Goal: Find specific page/section: Find specific page/section

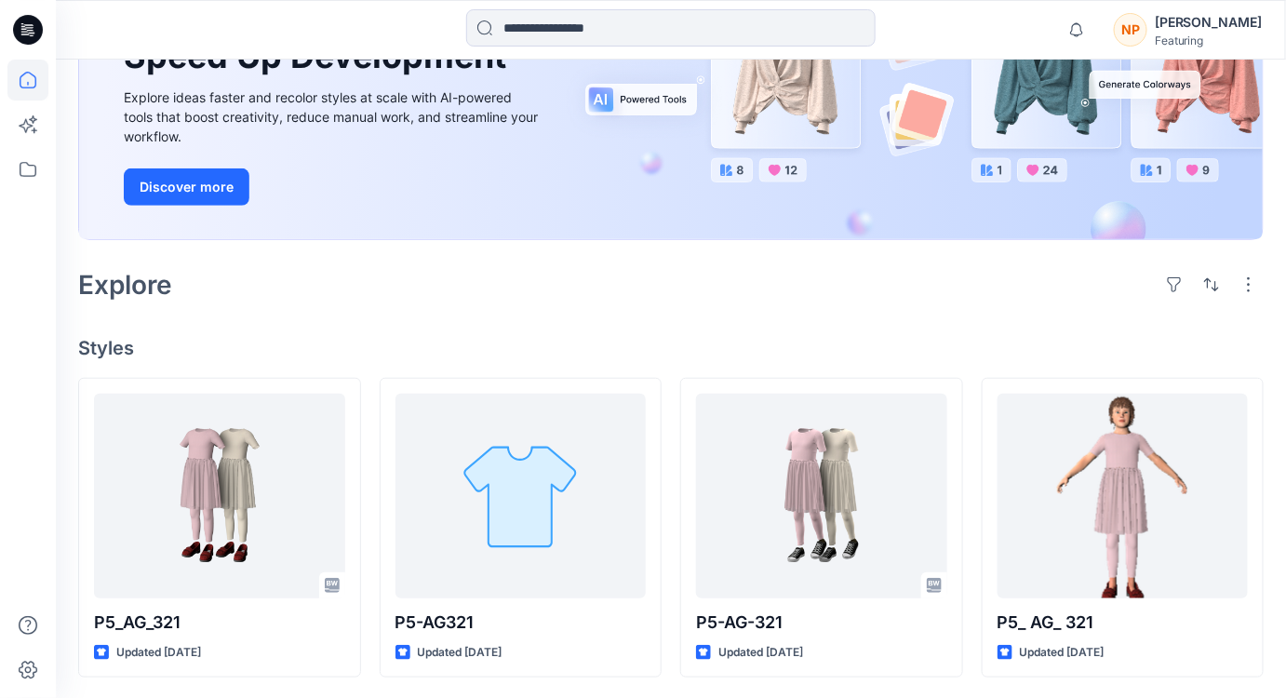
scroll to position [233, 0]
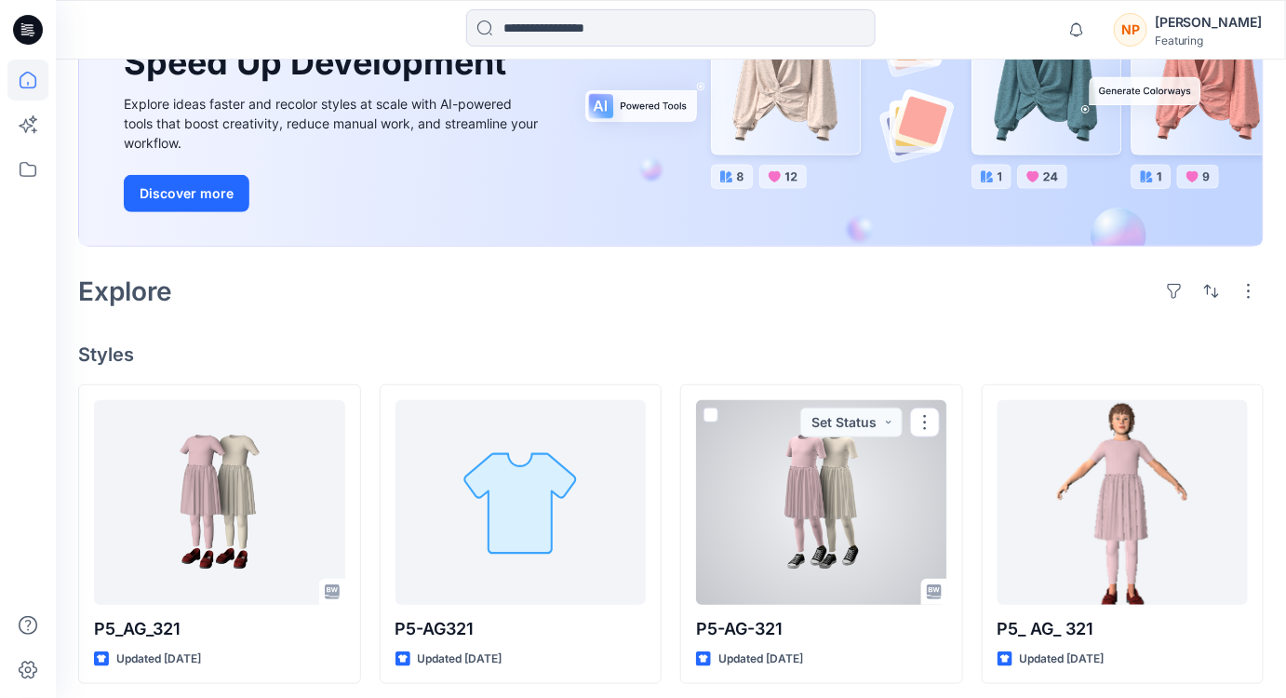
click at [835, 530] on div at bounding box center [821, 502] width 251 height 205
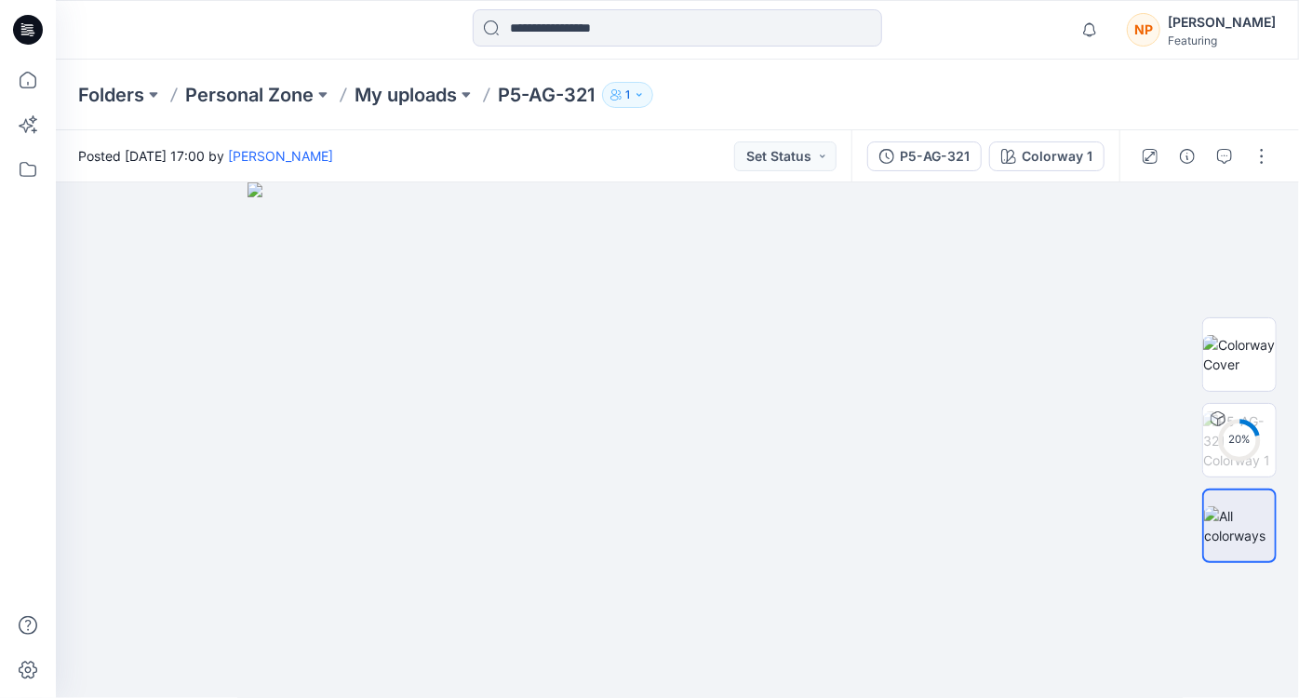
click at [626, 103] on button "1" at bounding box center [627, 95] width 51 height 26
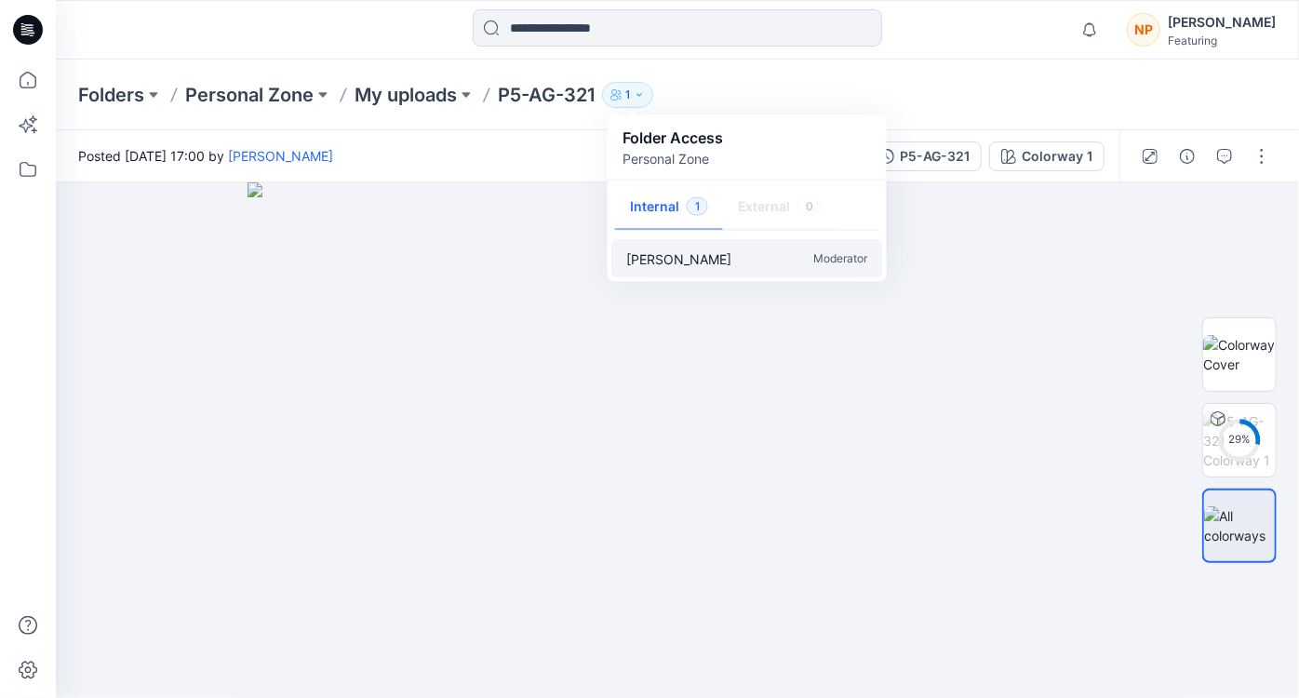
click at [815, 258] on p "Moderator" at bounding box center [841, 258] width 54 height 20
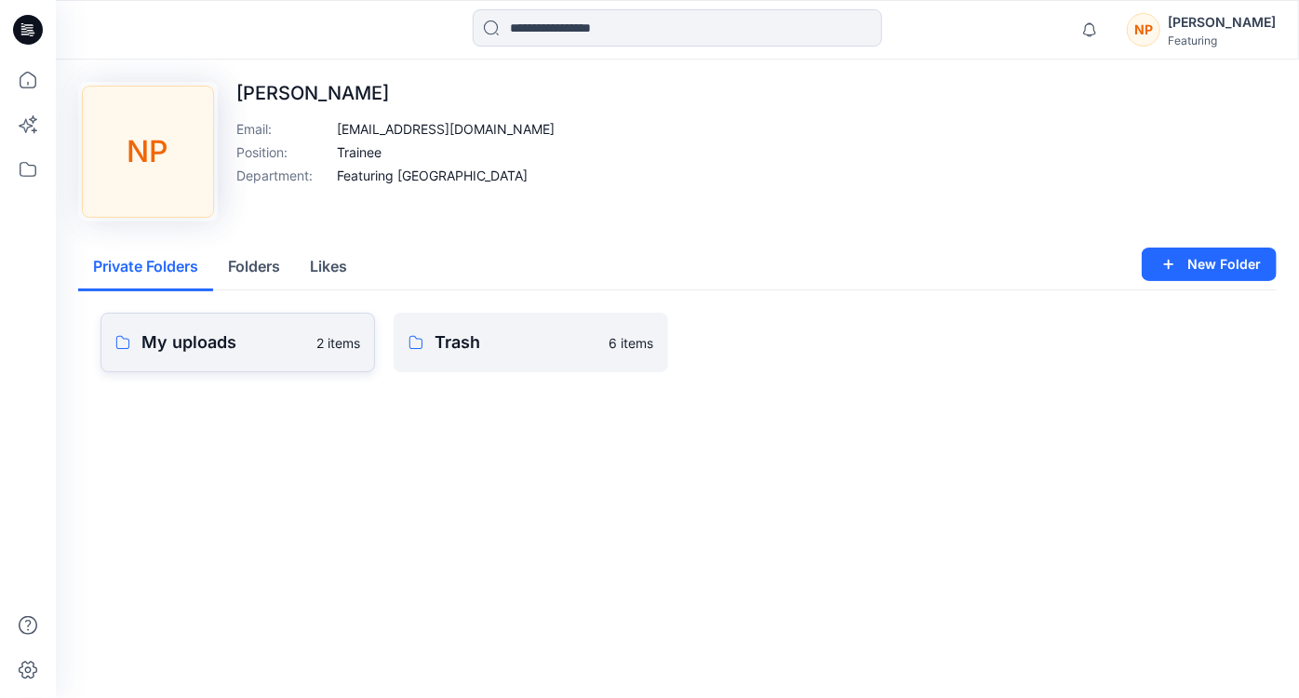
click at [240, 346] on p "My uploads" at bounding box center [223, 342] width 164 height 26
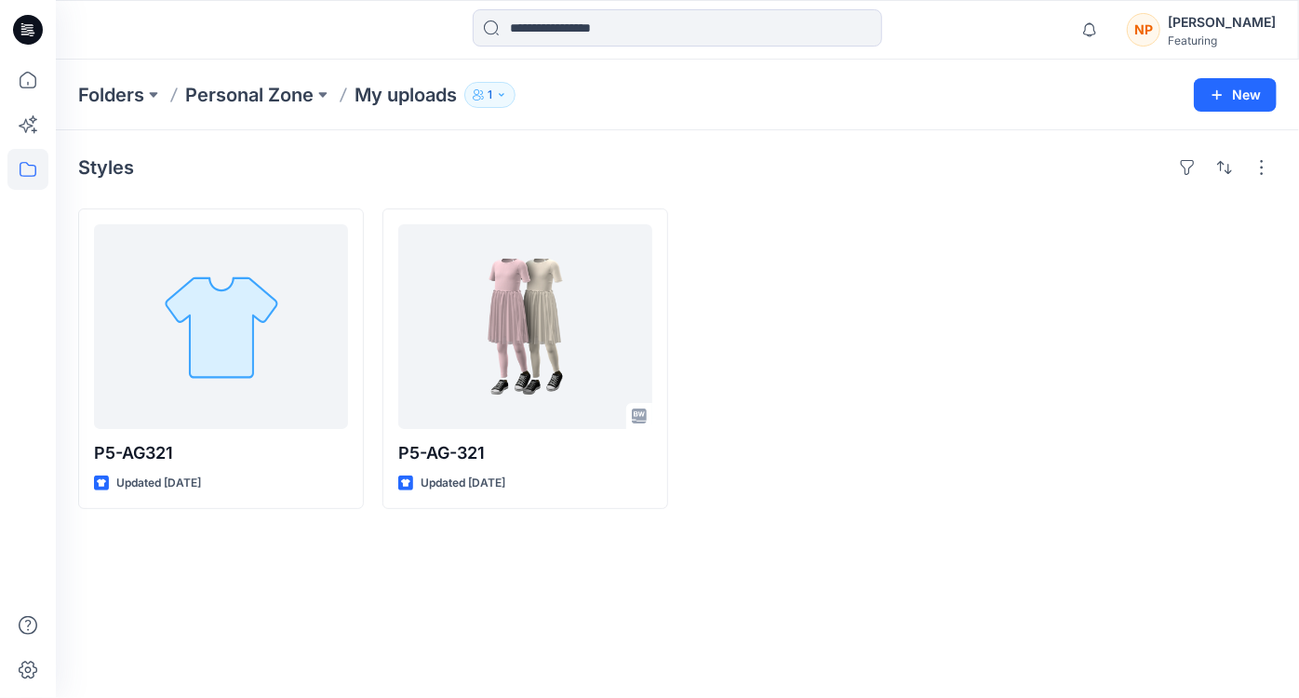
click at [938, 282] on div at bounding box center [830, 358] width 286 height 300
click at [964, 350] on div at bounding box center [830, 358] width 286 height 300
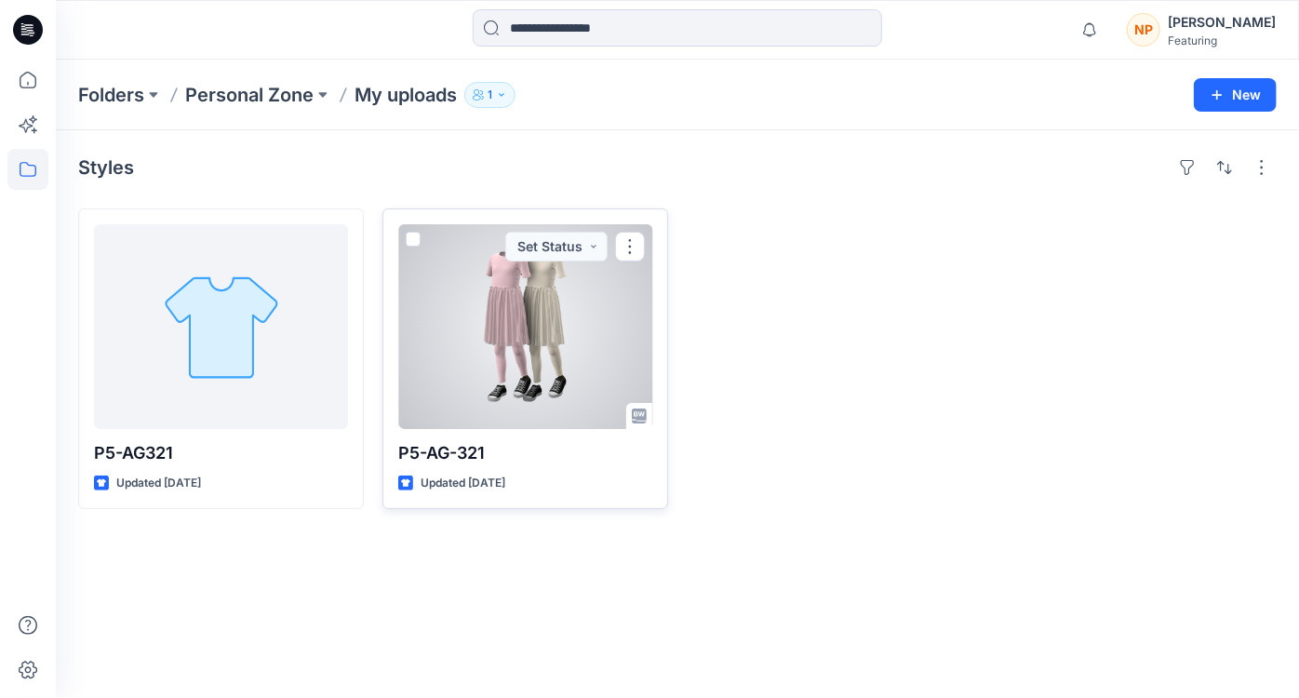
click at [543, 356] on div at bounding box center [525, 326] width 254 height 205
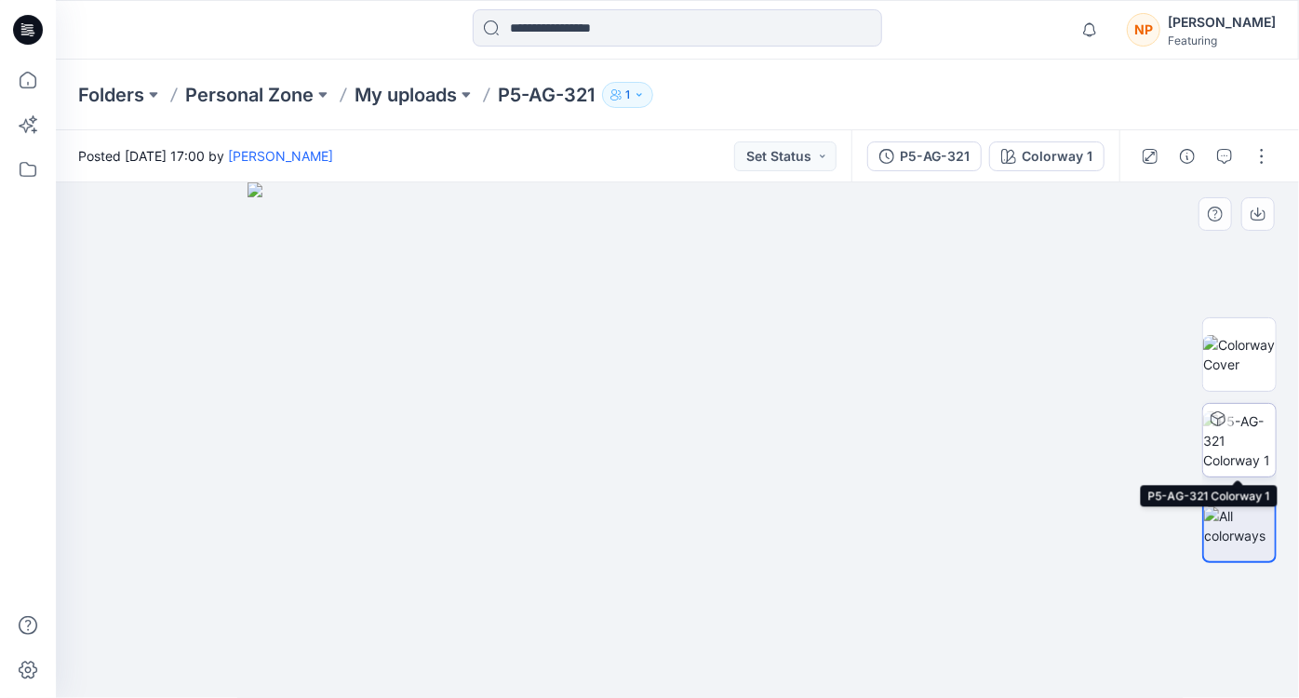
click at [1248, 457] on img at bounding box center [1239, 440] width 73 height 59
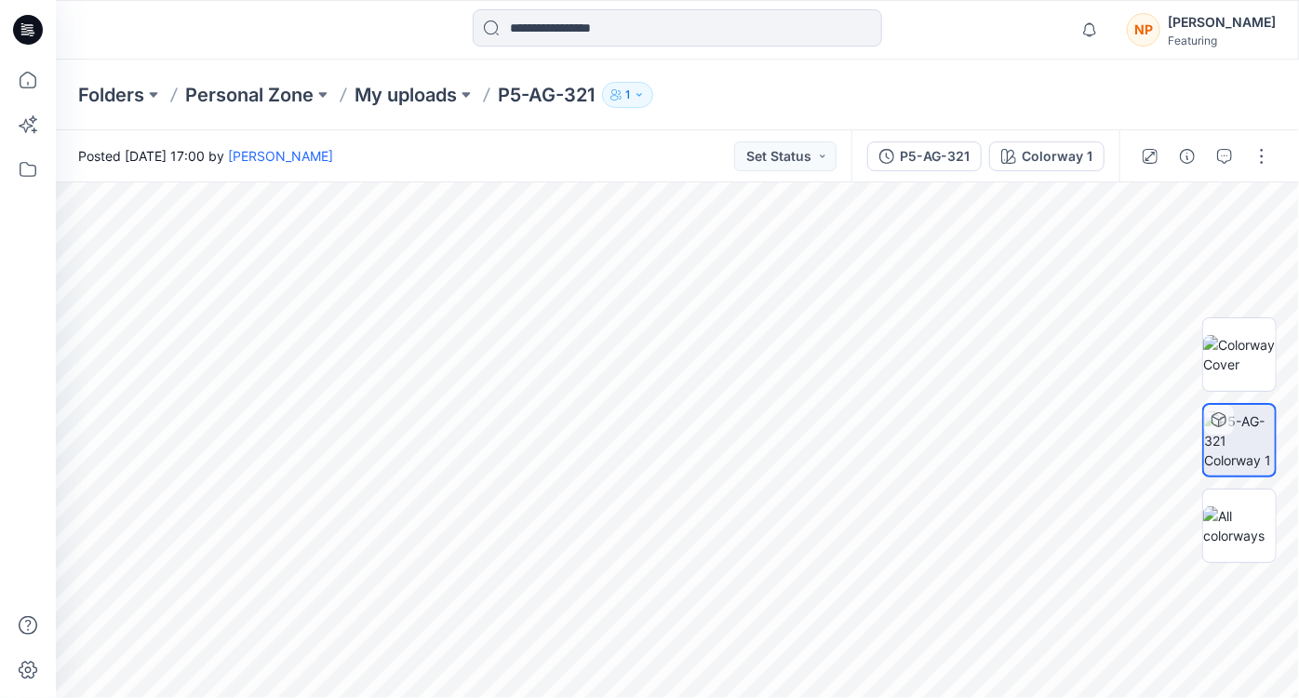
click at [580, 156] on div "Posted [DATE] 17:00 by [PERSON_NAME] Status" at bounding box center [453, 155] width 795 height 51
click at [715, 103] on div "Folders Personal Zone My uploads P5-AG-321 1" at bounding box center [604, 95] width 1053 height 26
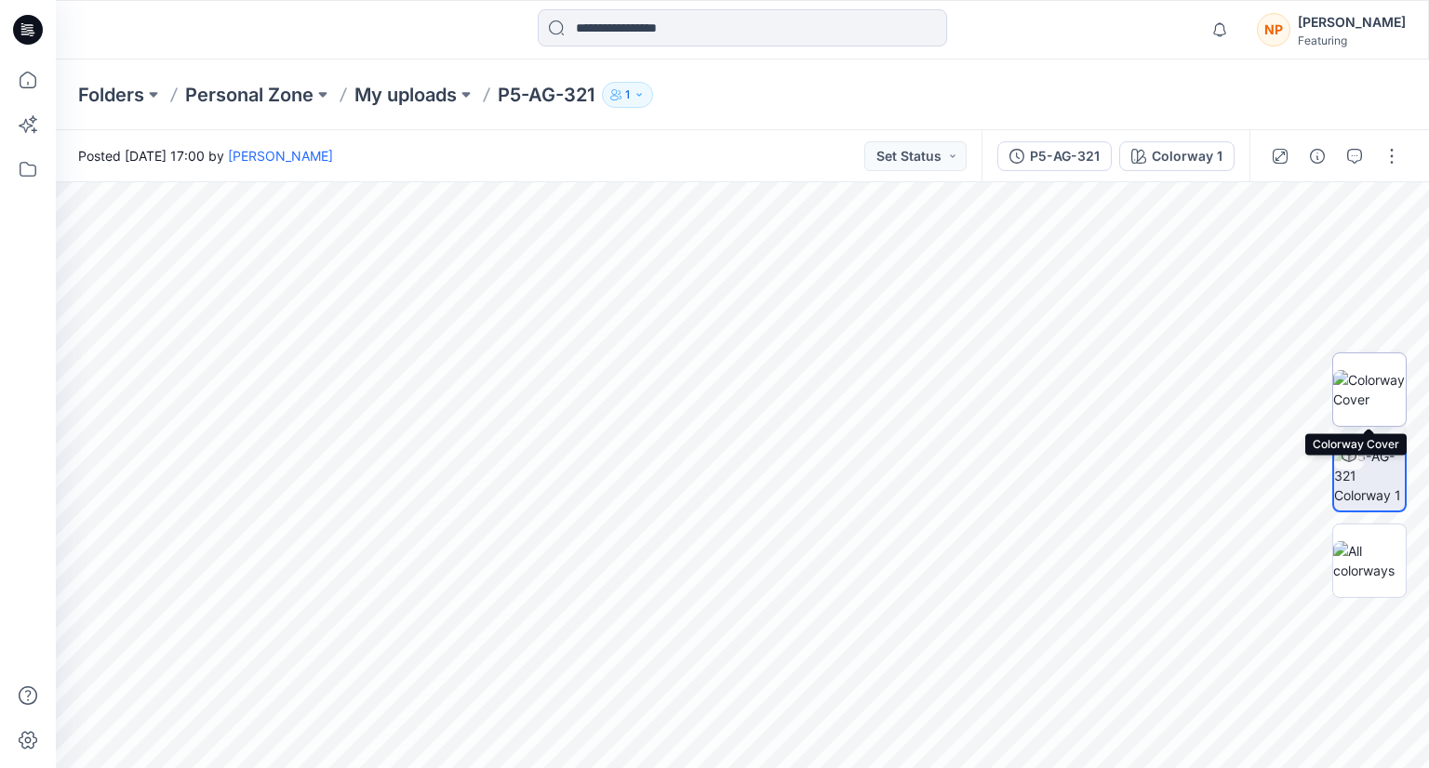
click at [1285, 399] on img at bounding box center [1369, 389] width 73 height 39
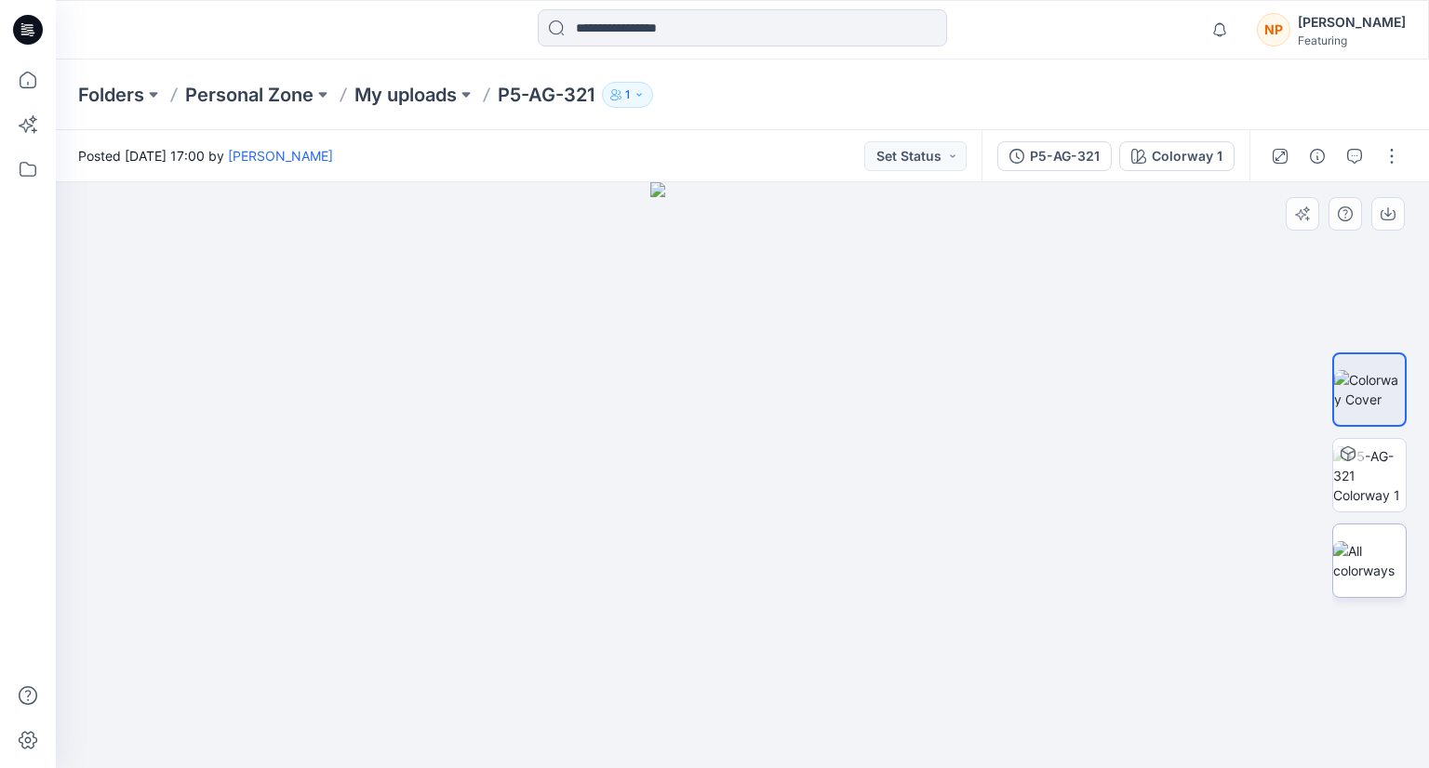
click at [1285, 552] on img at bounding box center [1369, 560] width 73 height 39
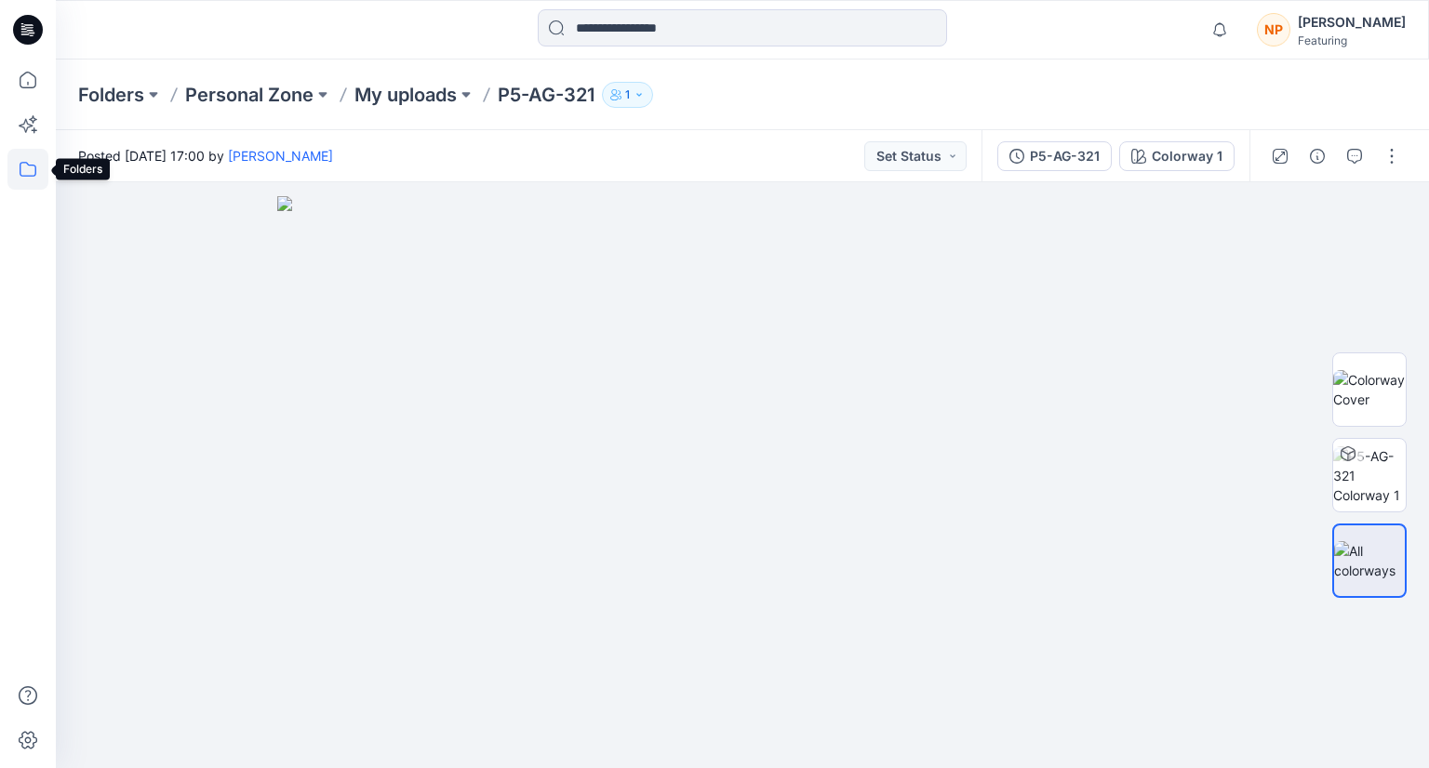
click at [19, 167] on icon at bounding box center [27, 169] width 41 height 41
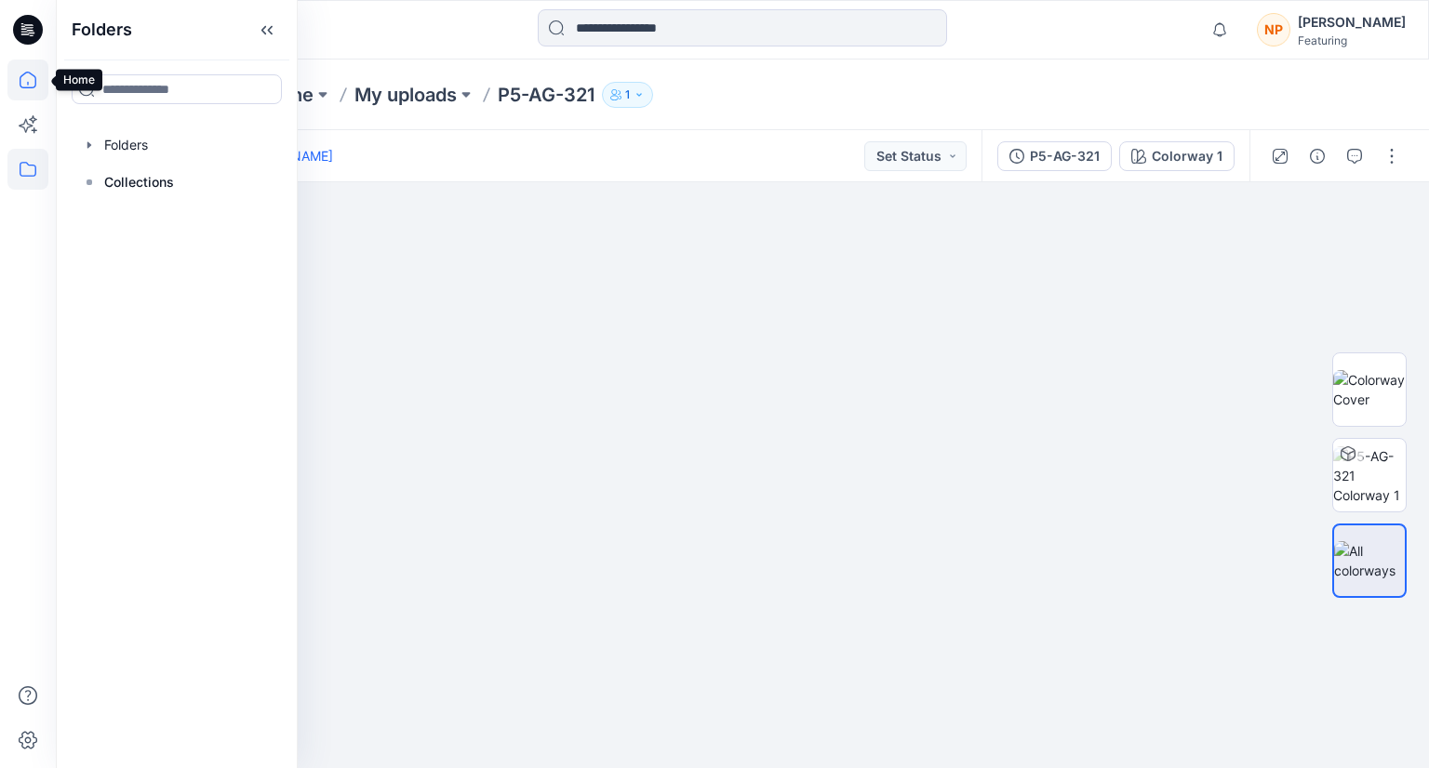
click at [34, 94] on icon at bounding box center [27, 80] width 41 height 41
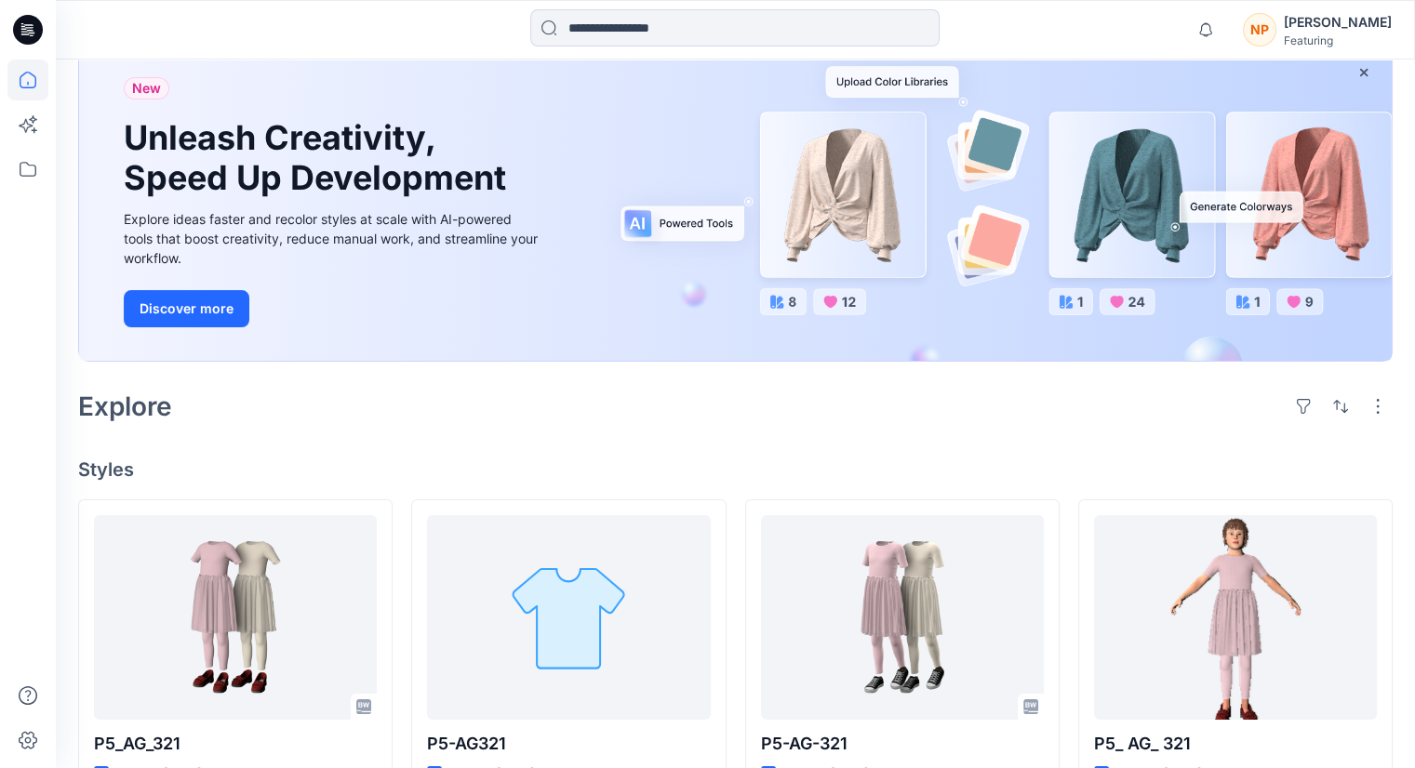
scroll to position [169, 0]
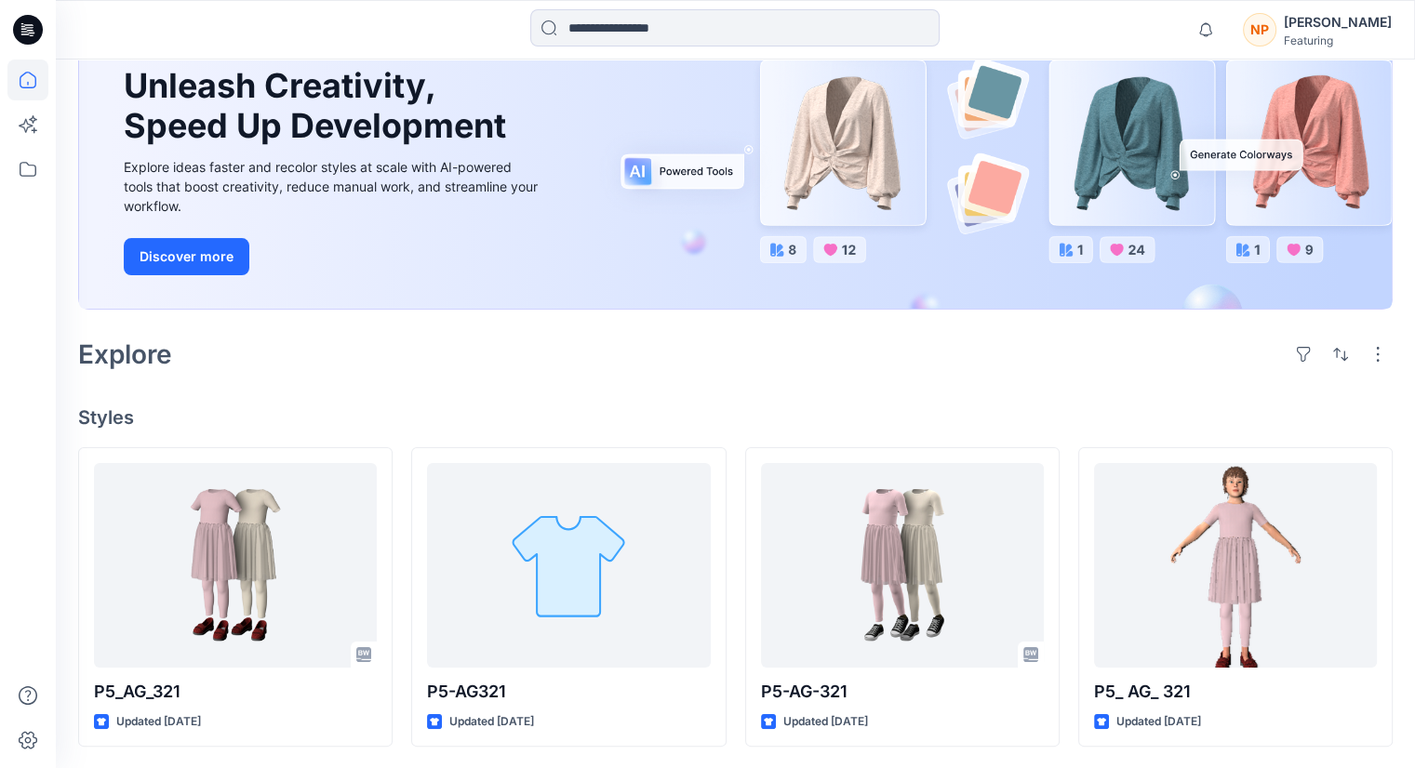
click at [506, 443] on div "Welcome back, [PERSON_NAME] New New Unleash Creativity, Speed Up Development Ex…" at bounding box center [735, 329] width 1359 height 879
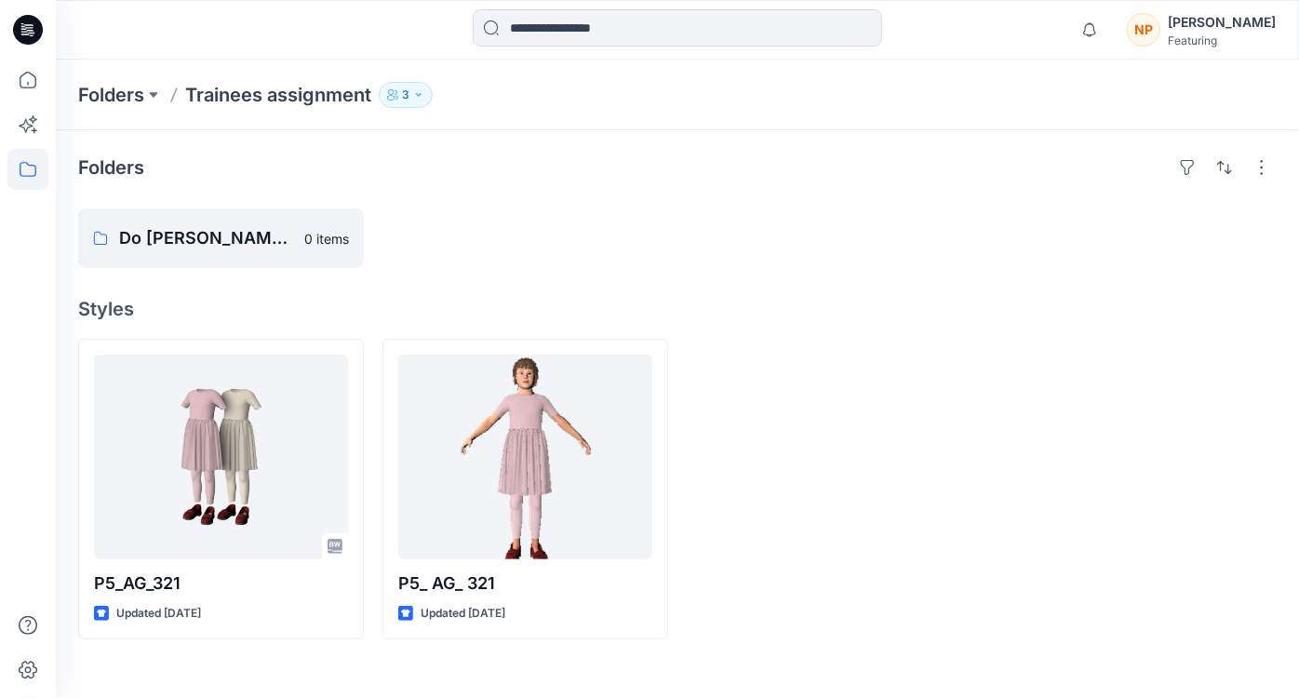
click at [411, 99] on button "3" at bounding box center [406, 95] width 54 height 26
drag, startPoint x: 191, startPoint y: 96, endPoint x: 326, endPoint y: 110, distance: 135.6
click at [326, 110] on div "Folders Trainees assignment 3 Folder Access Public Internal 3 External 0 Kathar…" at bounding box center [677, 95] width 1243 height 71
click at [413, 100] on button "3" at bounding box center [406, 95] width 54 height 26
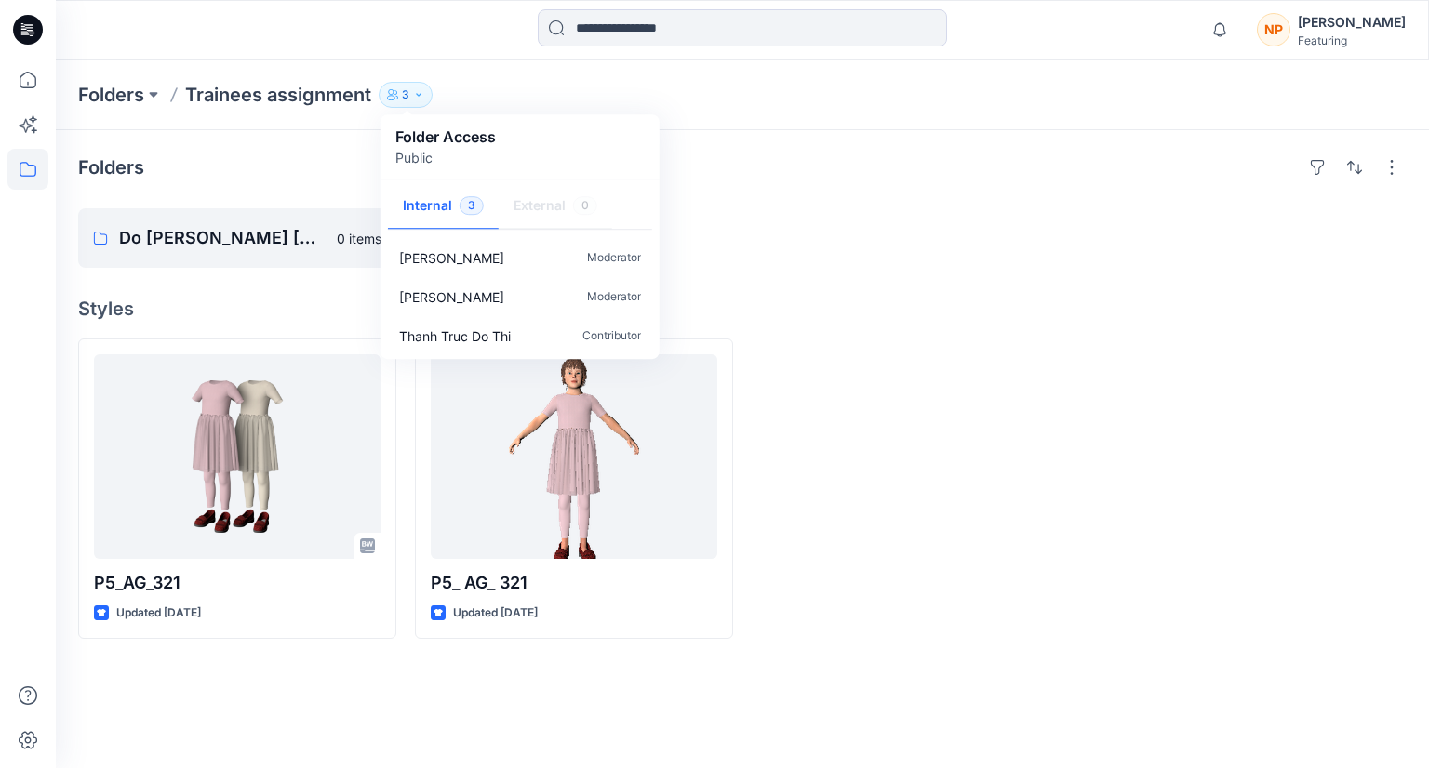
click at [1007, 316] on h4 "Styles" at bounding box center [742, 309] width 1328 height 22
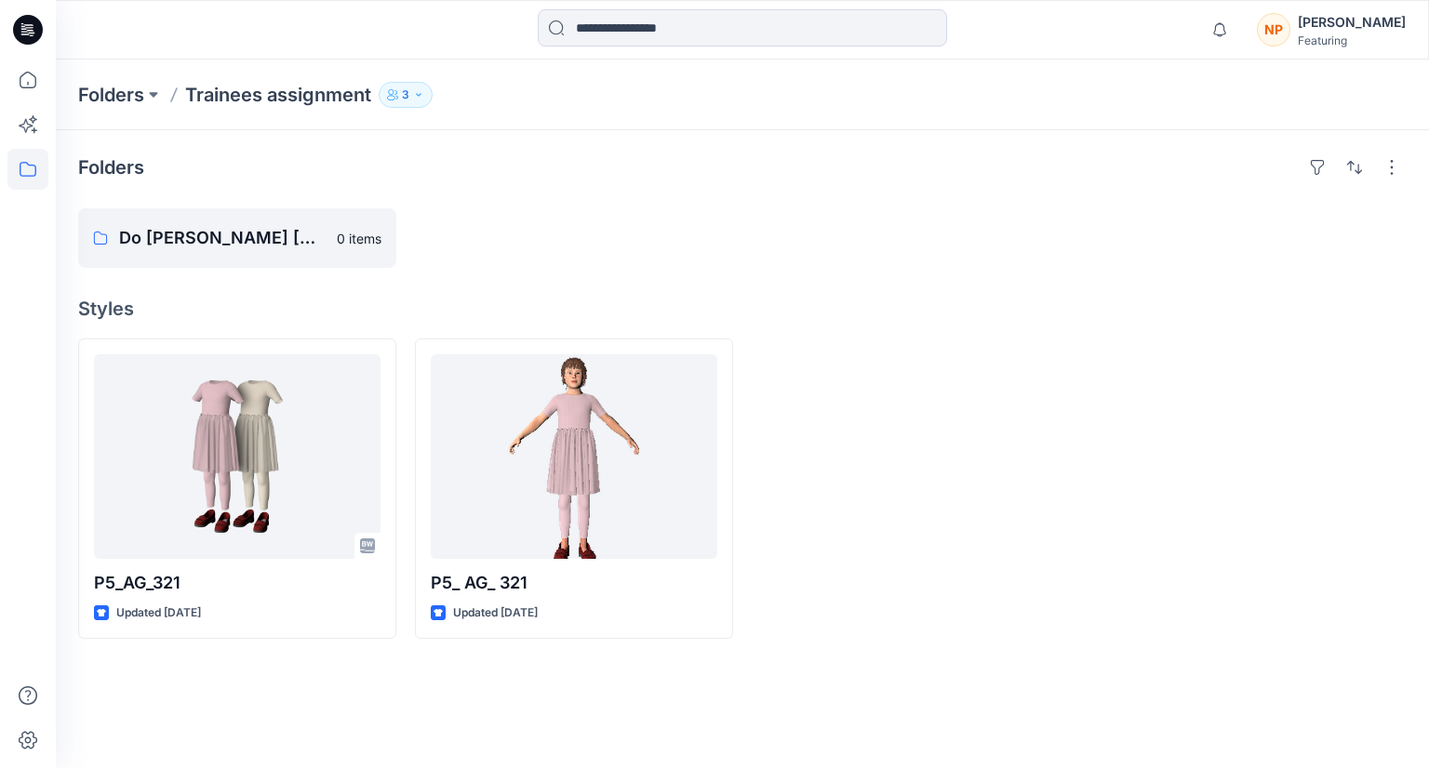
click at [421, 96] on icon "button" at bounding box center [418, 94] width 11 height 11
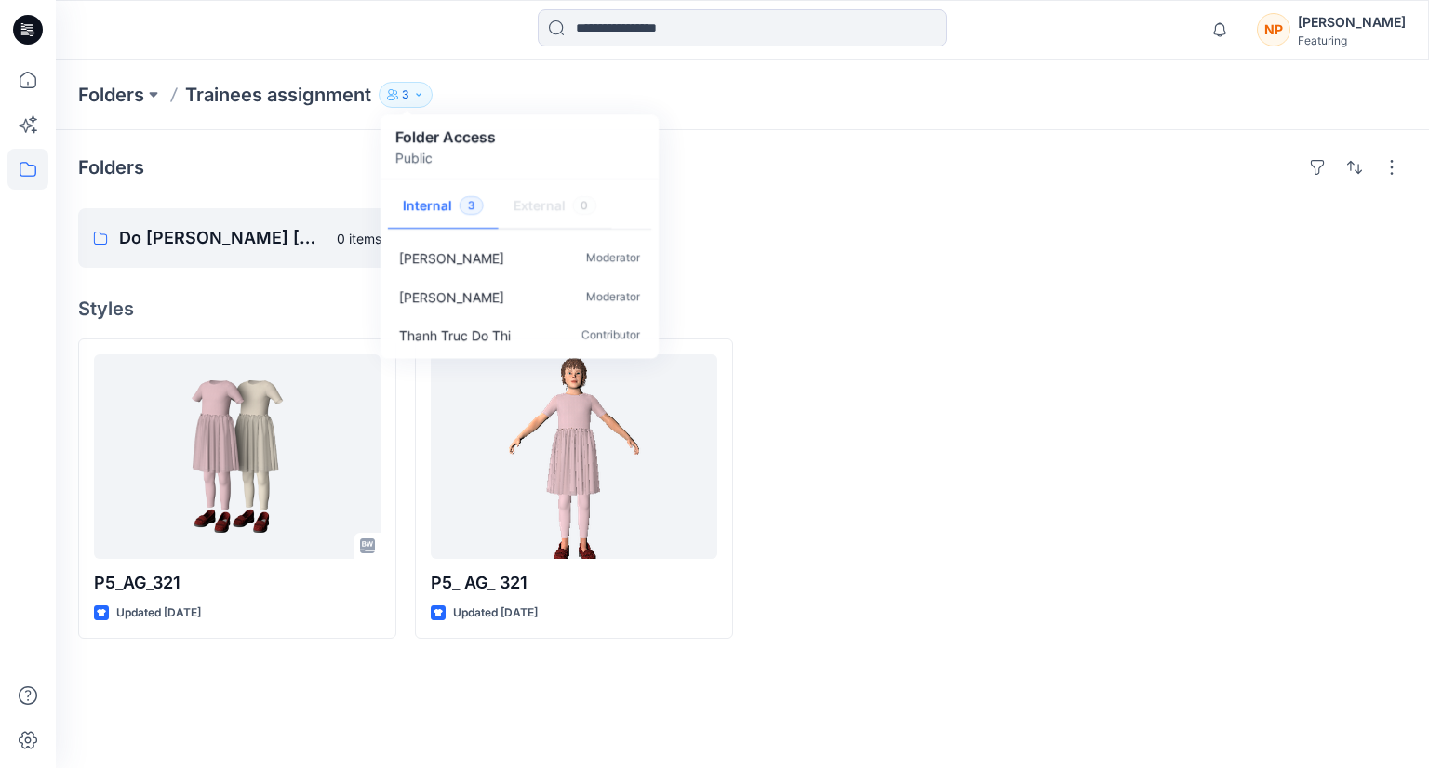
click at [784, 260] on div at bounding box center [911, 238] width 318 height 60
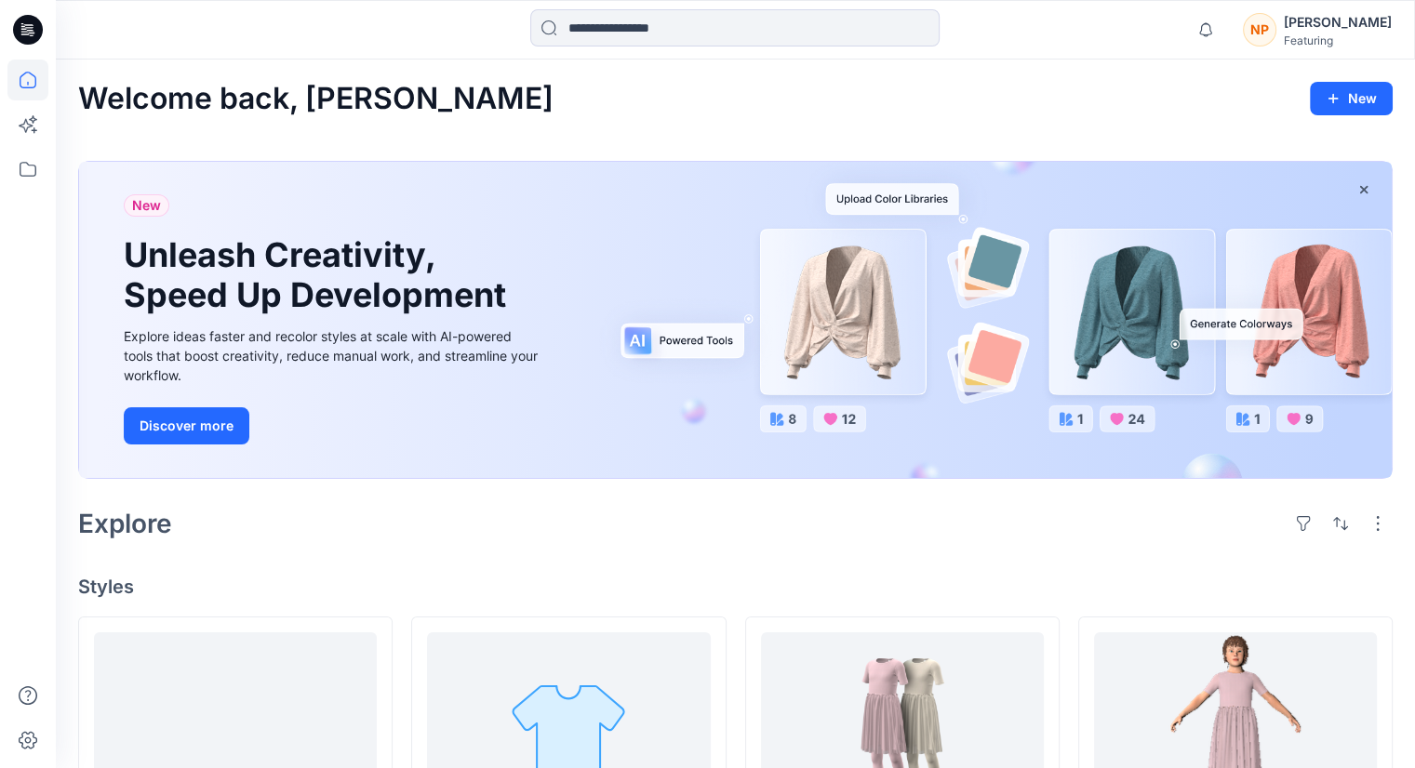
scroll to position [169, 0]
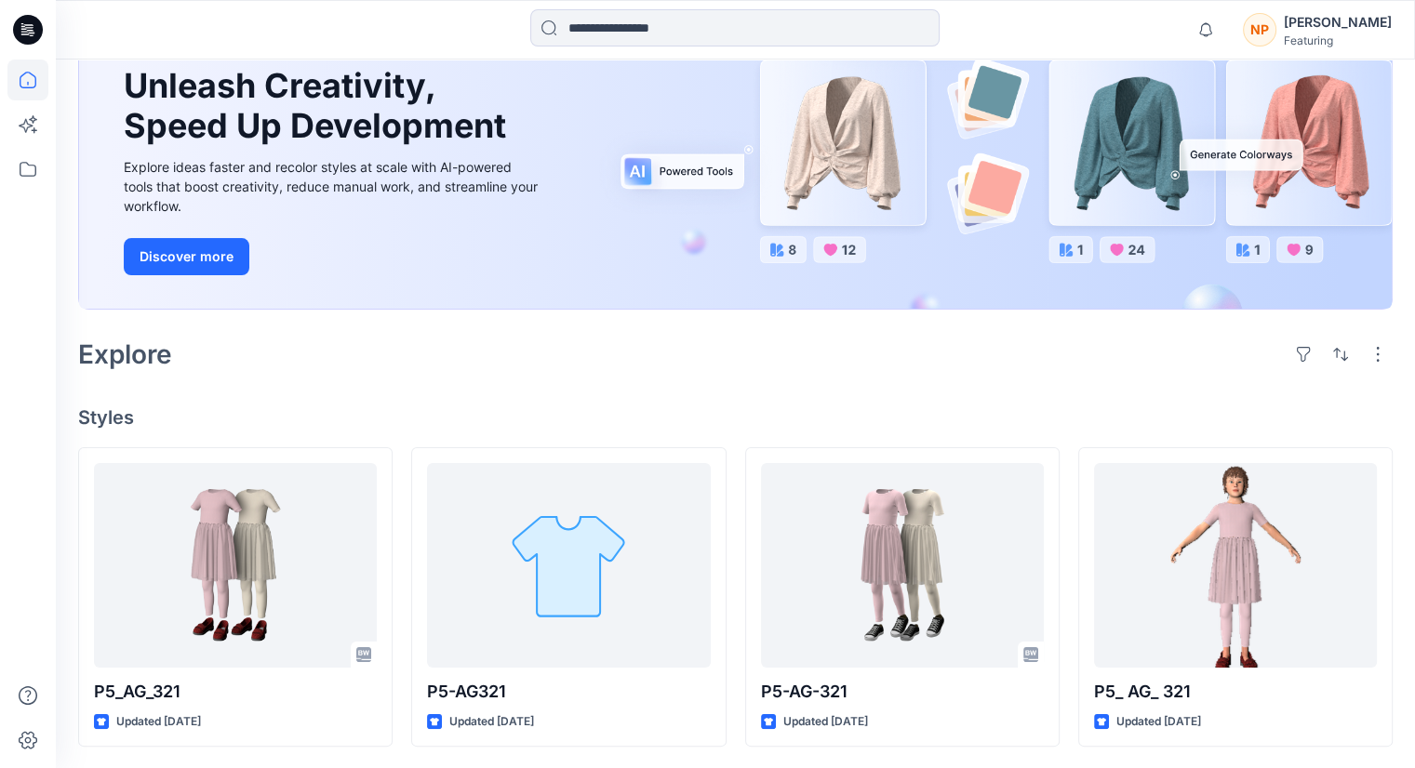
click at [789, 367] on div "Explore" at bounding box center [735, 354] width 1315 height 45
click at [19, 89] on icon at bounding box center [27, 80] width 41 height 41
click at [1321, 24] on div "[PERSON_NAME]" at bounding box center [1338, 22] width 108 height 22
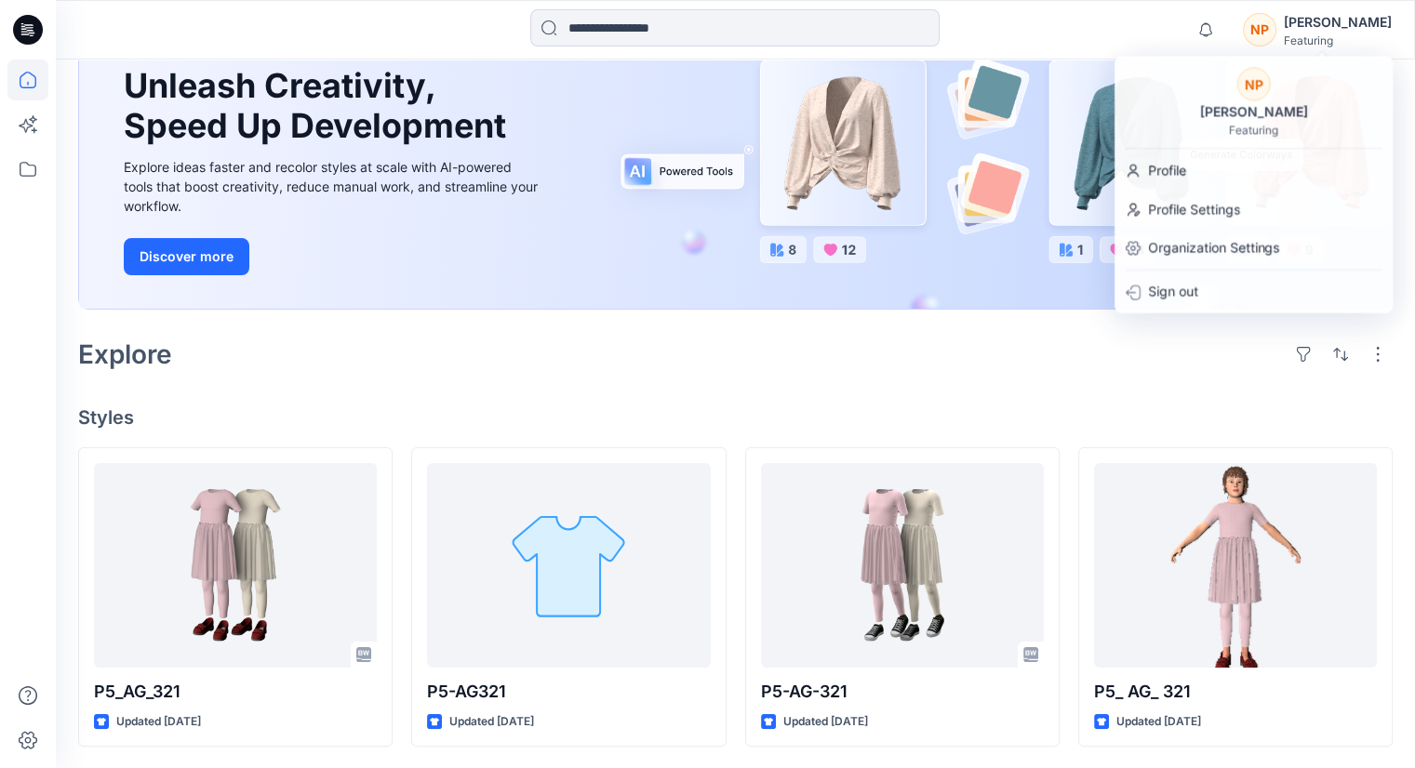
click at [566, 379] on div "Welcome back, [PERSON_NAME] New New Unleash Creativity, Speed Up Development Ex…" at bounding box center [735, 329] width 1359 height 879
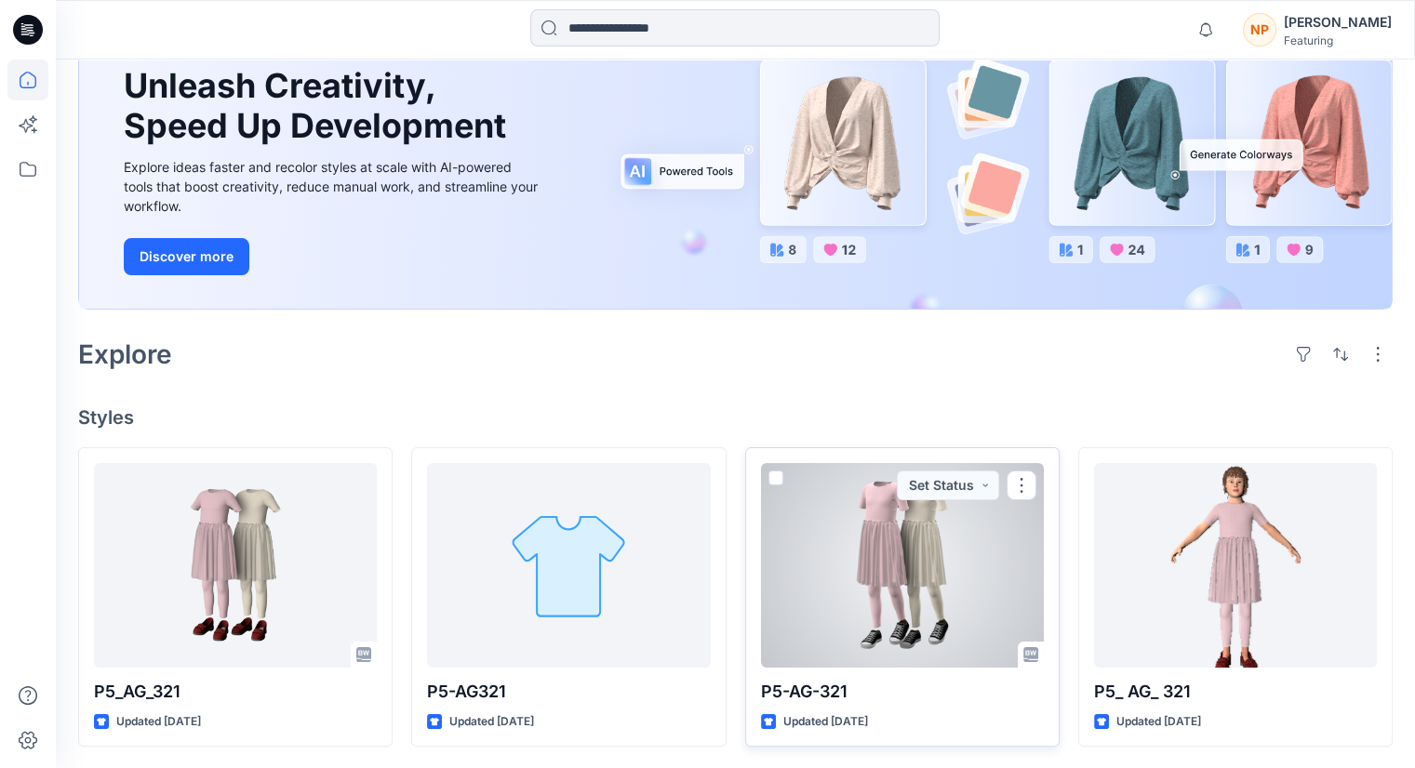
click at [804, 580] on div at bounding box center [902, 565] width 283 height 205
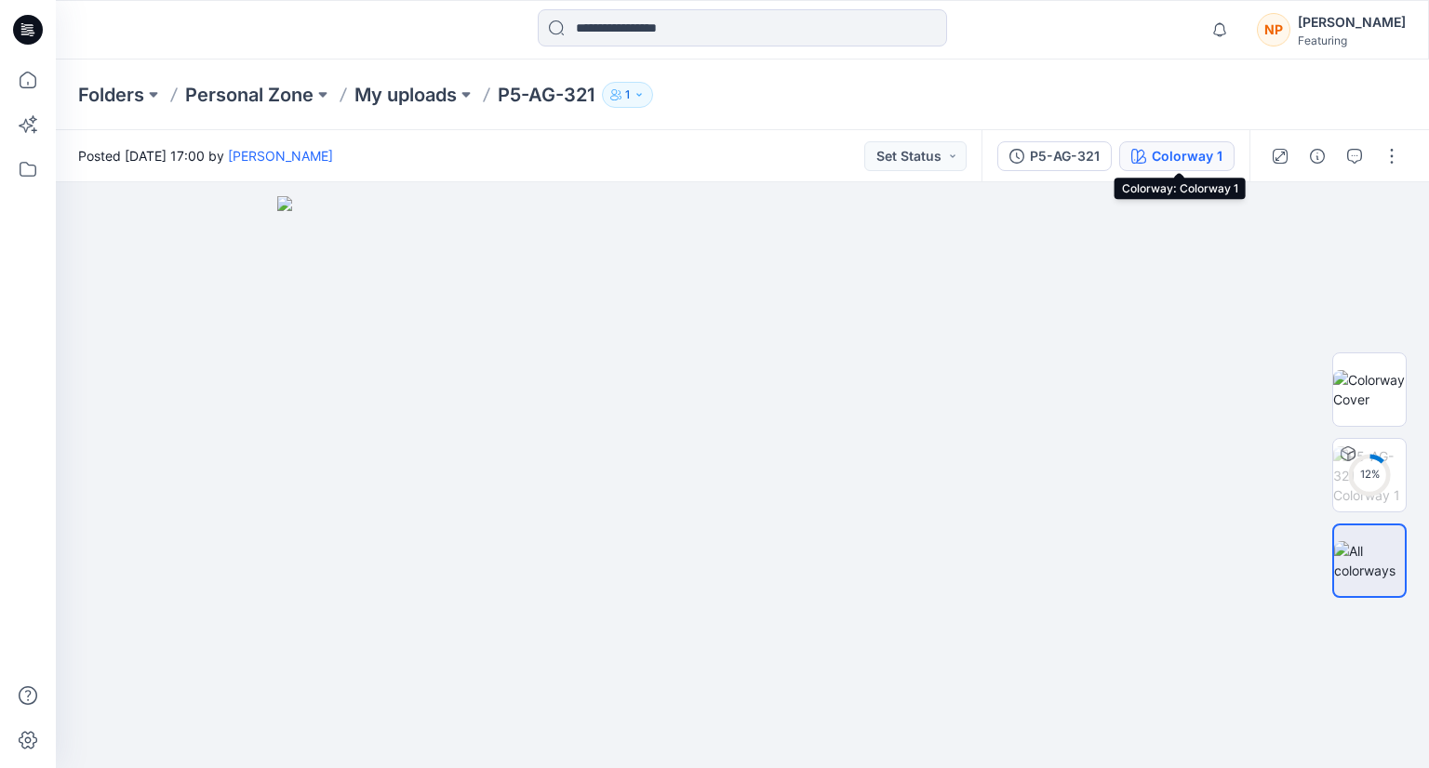
click at [1197, 161] on div "Colorway 1" at bounding box center [1187, 156] width 71 height 20
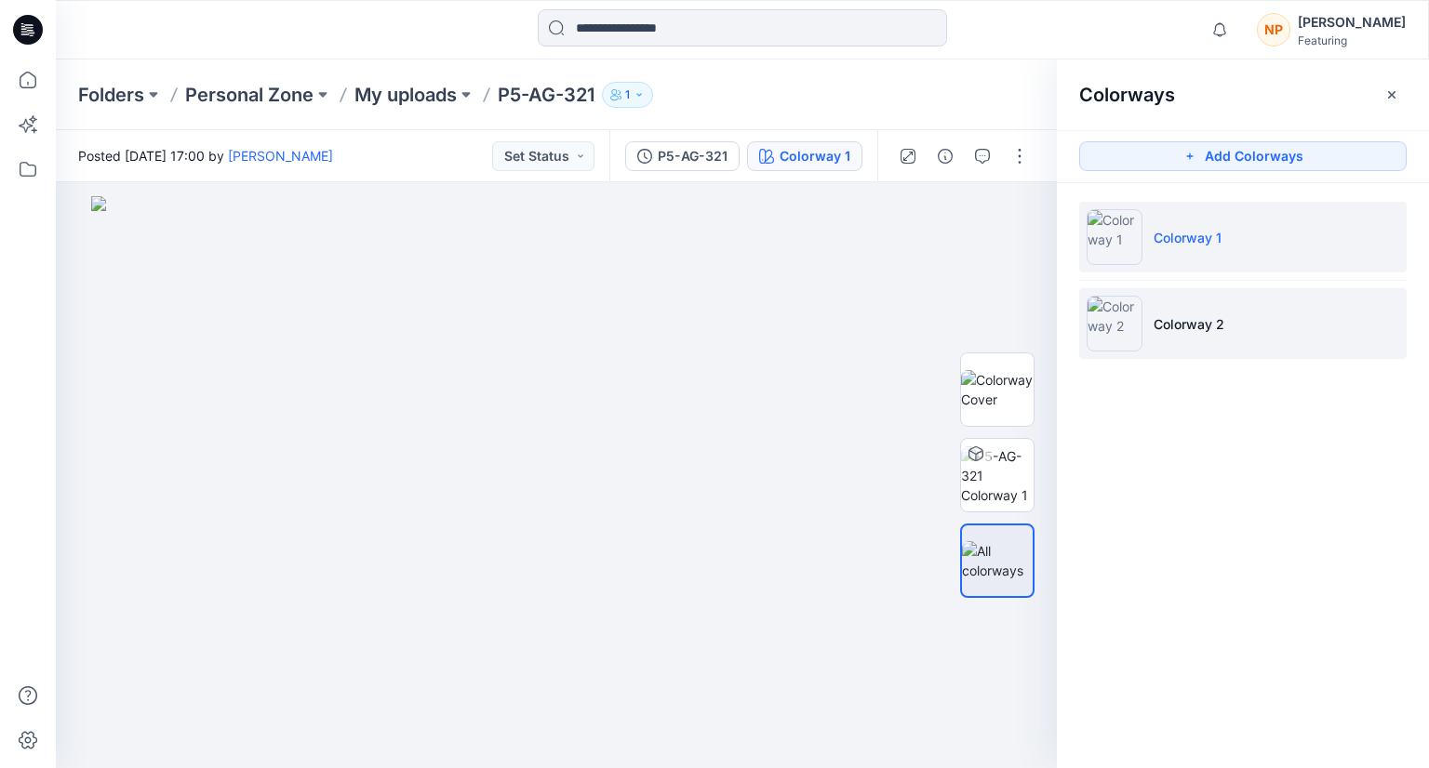
click at [1139, 317] on img at bounding box center [1115, 324] width 56 height 56
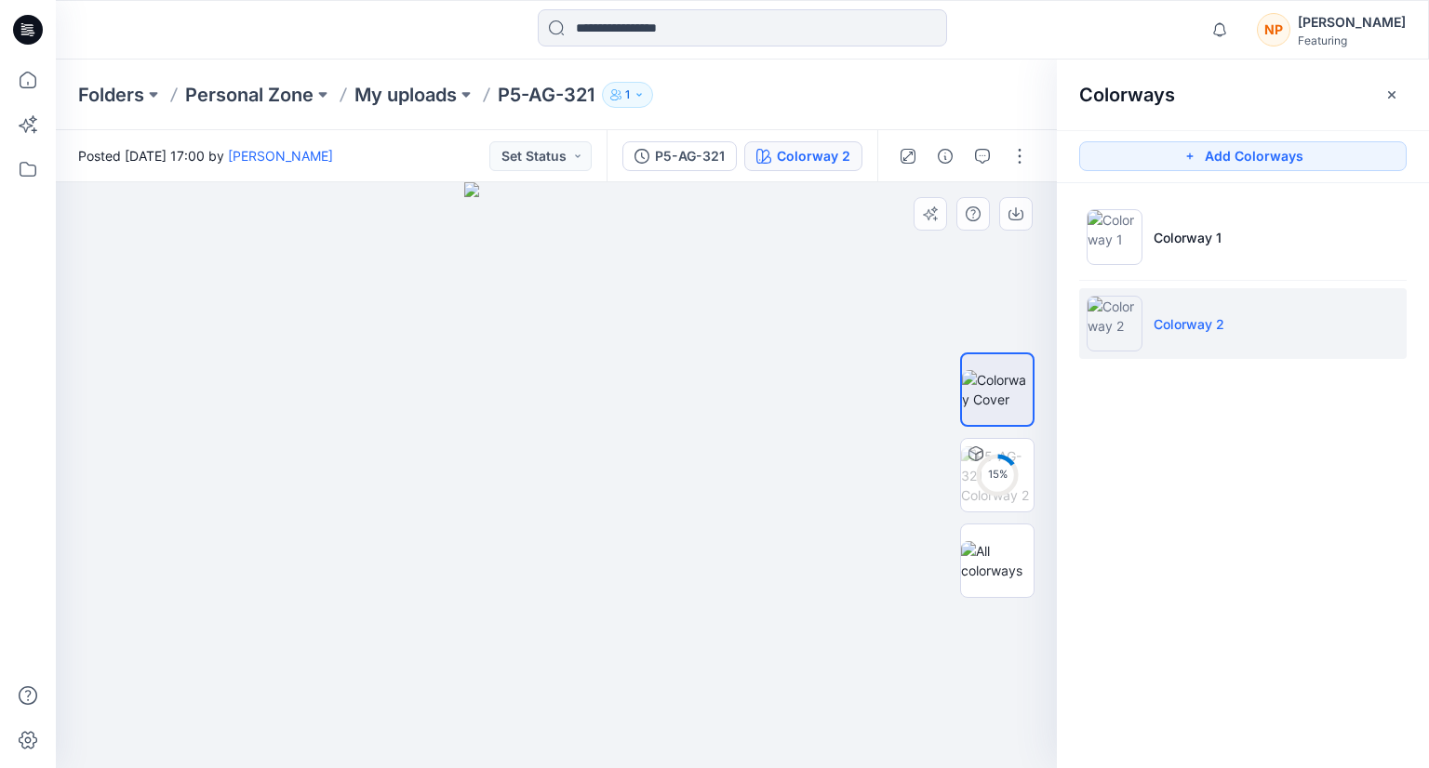
drag, startPoint x: 662, startPoint y: 399, endPoint x: 667, endPoint y: 420, distance: 21.0
click at [667, 420] on div at bounding box center [556, 475] width 1001 height 586
